Goal: Information Seeking & Learning: Learn about a topic

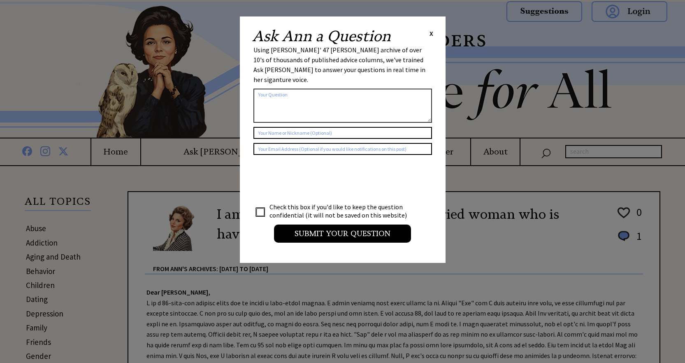
click at [430, 31] on span "X" at bounding box center [432, 33] width 4 height 8
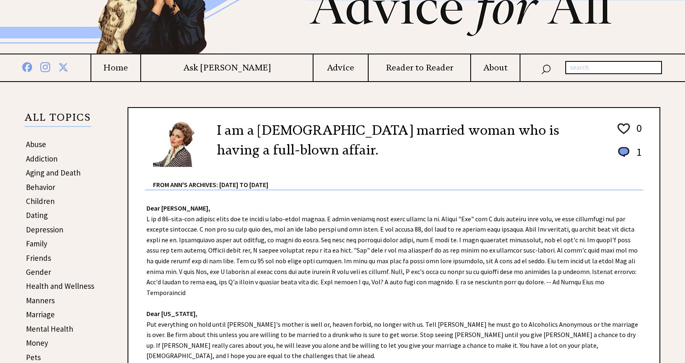
scroll to position [82, 0]
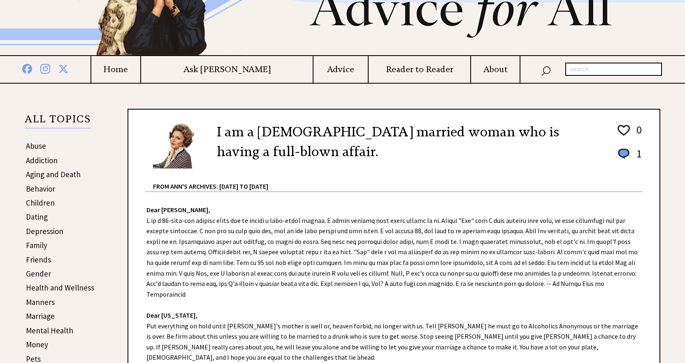
click at [314, 68] on h4 "Advice" at bounding box center [341, 69] width 54 height 10
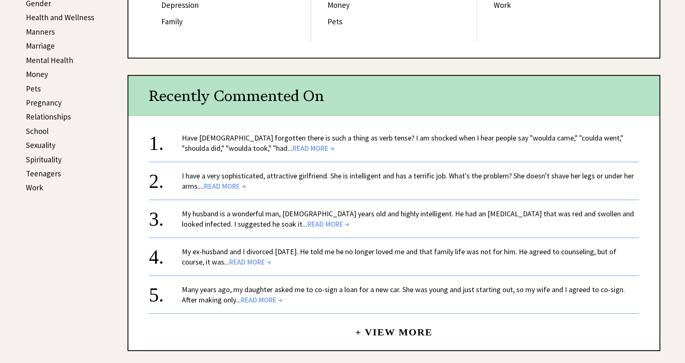
scroll to position [371, 0]
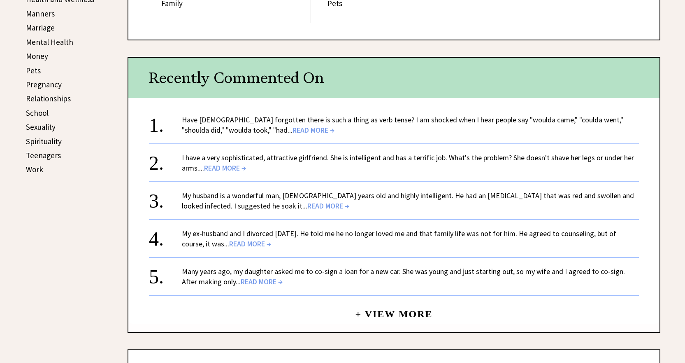
click at [293, 132] on span "READ MORE →" at bounding box center [314, 129] width 42 height 9
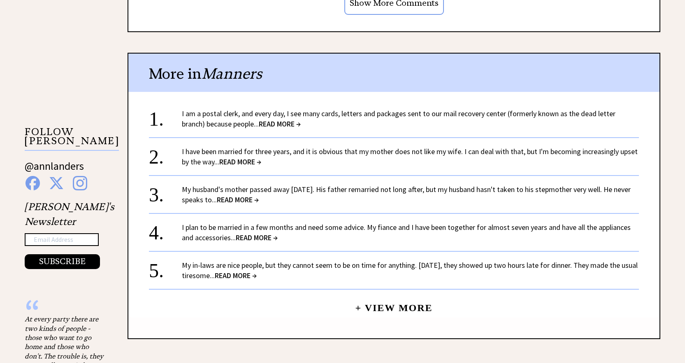
scroll to position [741, 0]
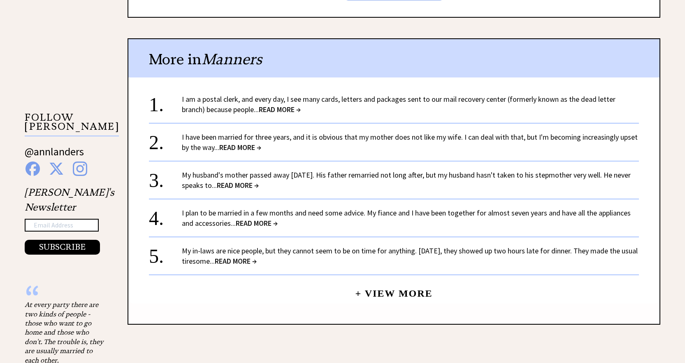
click at [259, 108] on span "READ MORE →" at bounding box center [280, 109] width 42 height 9
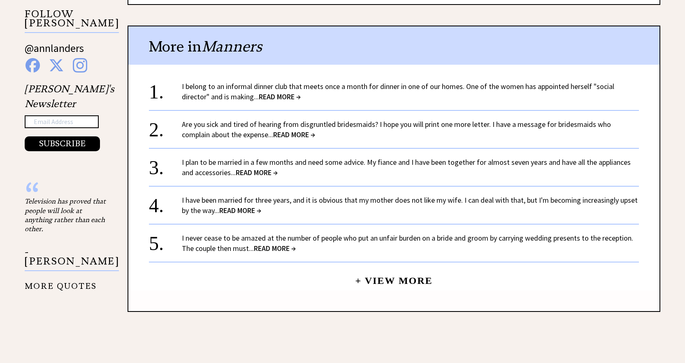
scroll to position [865, 0]
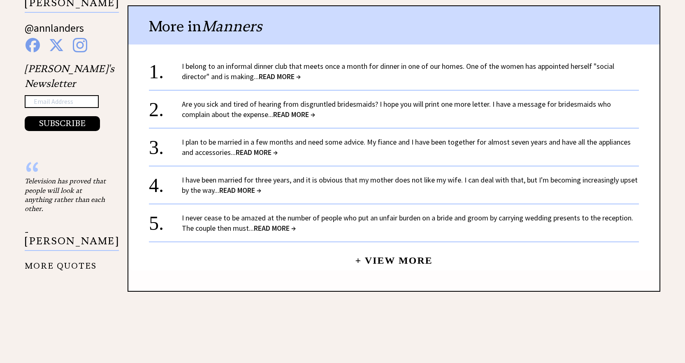
click at [273, 110] on span "READ MORE →" at bounding box center [294, 114] width 42 height 9
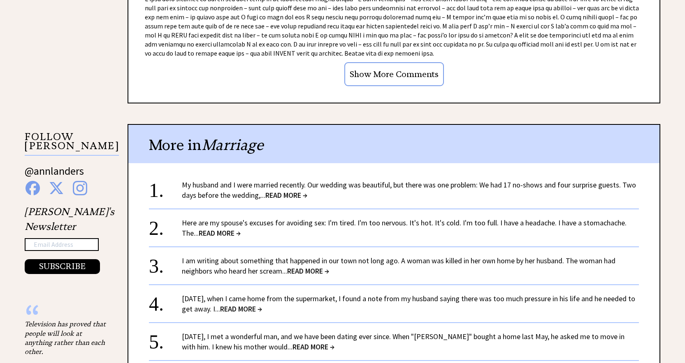
scroll to position [741, 0]
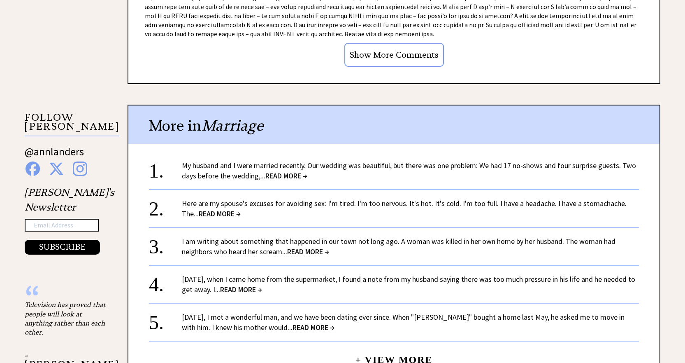
click at [289, 175] on span "READ MORE →" at bounding box center [287, 175] width 42 height 9
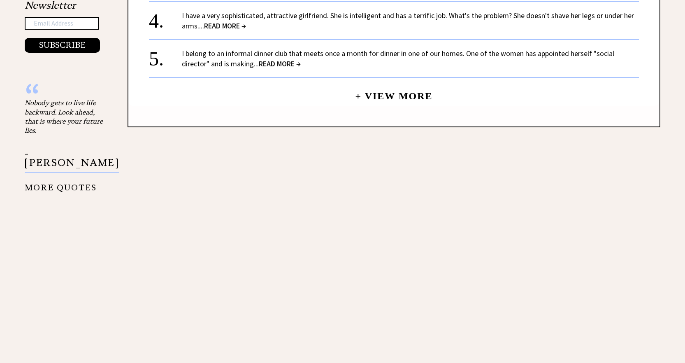
scroll to position [947, 0]
